Goal: Navigation & Orientation: Go to known website

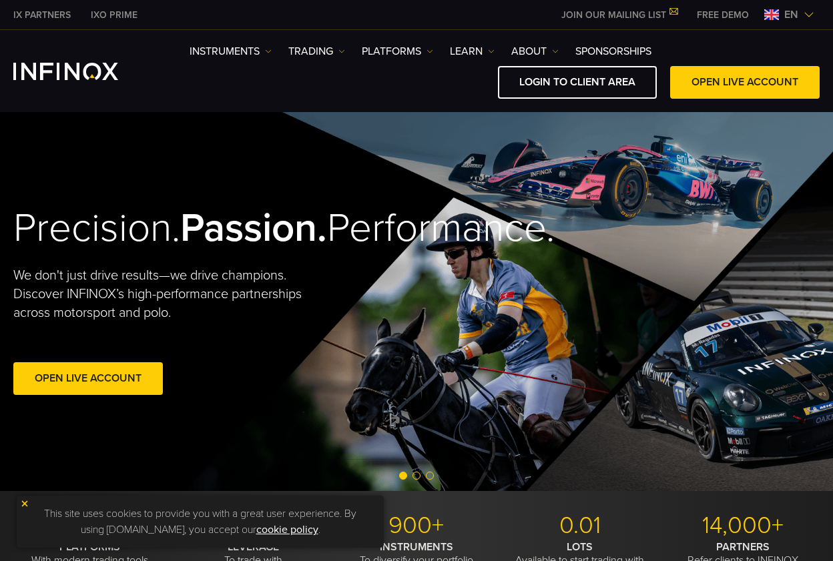
click at [796, 8] on span "en" at bounding box center [791, 15] width 25 height 16
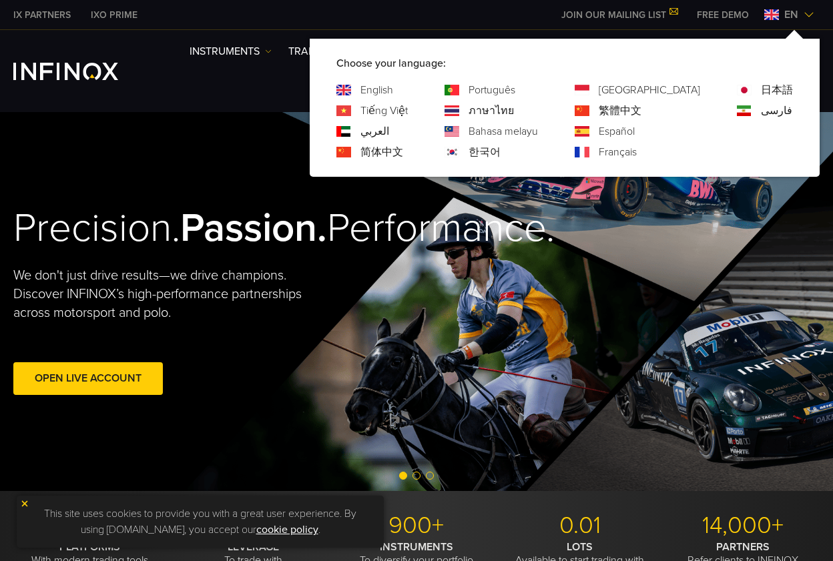
drag, startPoint x: 521, startPoint y: 152, endPoint x: 535, endPoint y: 144, distance: 16.1
click at [522, 152] on div "한국어" at bounding box center [491, 152] width 93 height 16
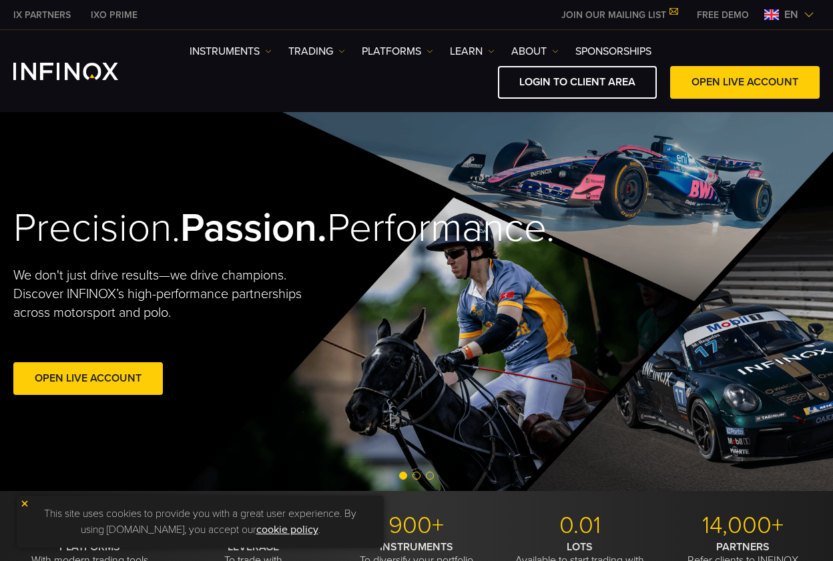
click at [800, 13] on span "en" at bounding box center [791, 15] width 25 height 16
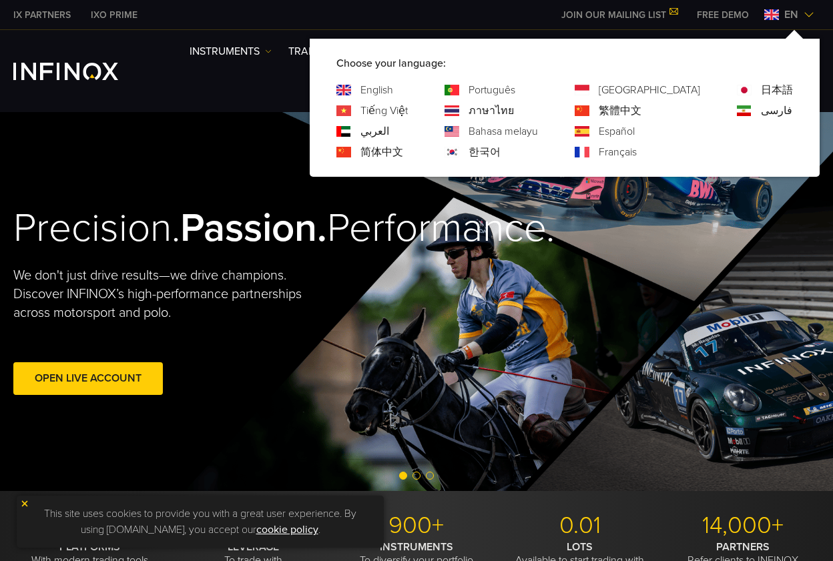
click at [501, 154] on link "한국어" at bounding box center [485, 152] width 32 height 16
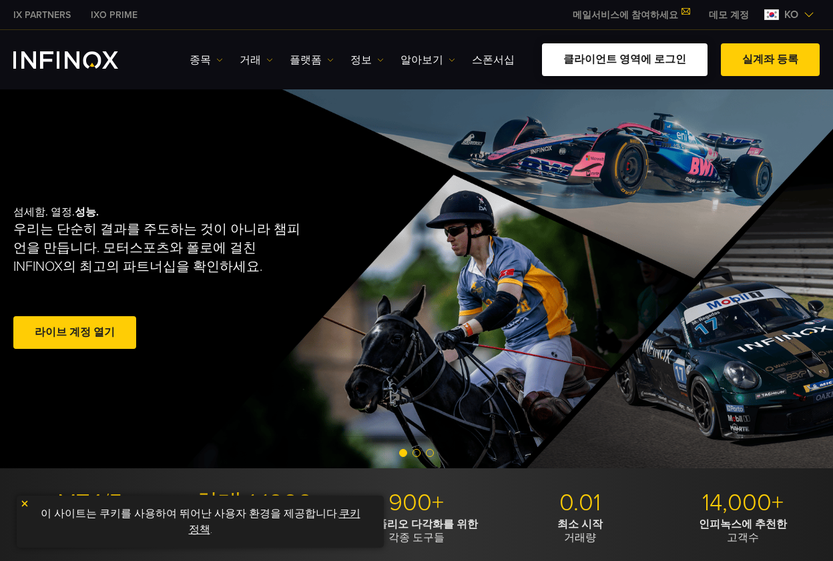
click at [645, 67] on link "클라이언트 영역에 로그인" at bounding box center [625, 59] width 166 height 33
